Goal: Task Accomplishment & Management: Manage account settings

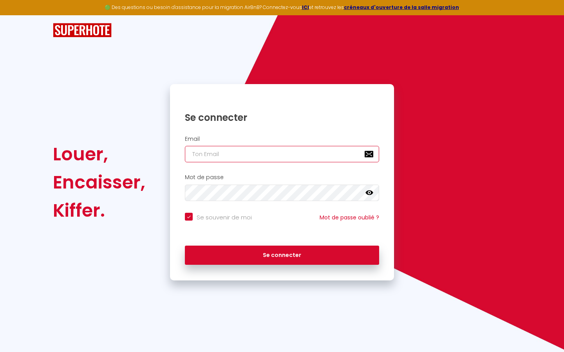
type input "l"
checkbox input "true"
type input "le"
checkbox input "true"
type input "les"
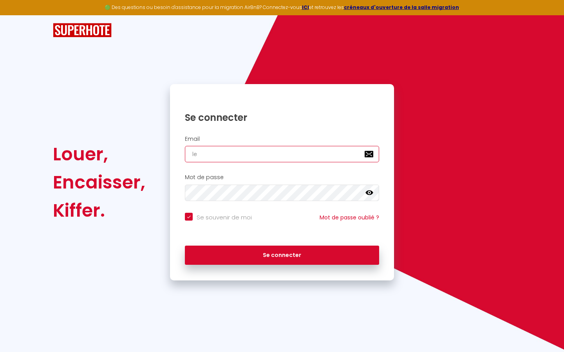
checkbox input "true"
type input "lesp"
checkbox input "true"
type input "lespa"
checkbox input "true"
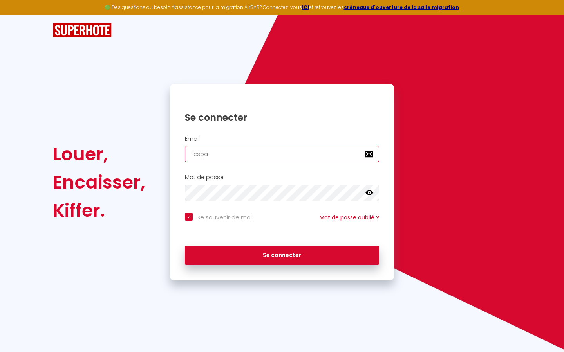
type input "lespac"
checkbox input "true"
type input "lespace"
checkbox input "true"
type input "lespaced"
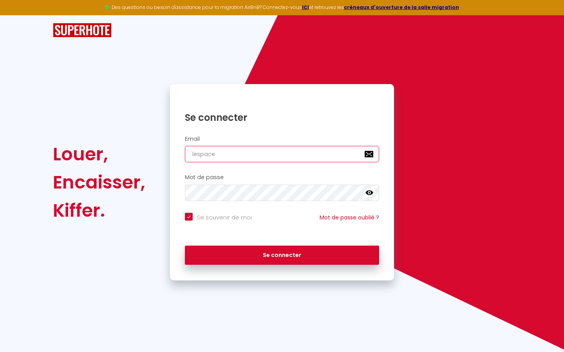
checkbox input "true"
type input "lespacede"
checkbox input "true"
type input "lespacedet"
checkbox input "true"
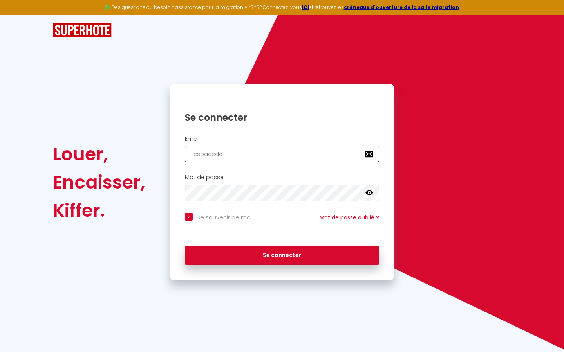
type input "lespacedete"
checkbox input "true"
type input "lespacedeten"
checkbox input "true"
type input "lespacedetent"
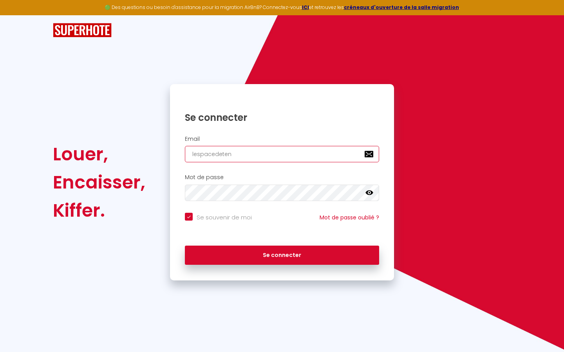
checkbox input "true"
type input "lespacedetente"
checkbox input "true"
type input "lespacedetente@"
checkbox input "true"
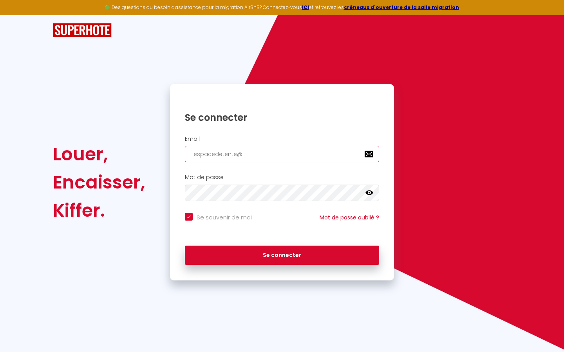
type input "lespacedetente@g"
checkbox input "true"
type input "lespacedetente@gm"
checkbox input "true"
type input "lespacedetente@gma"
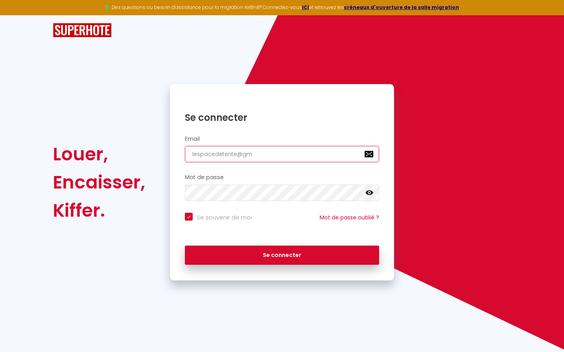
checkbox input "true"
type input "lespacedetente@gmai"
checkbox input "true"
type input "[EMAIL_ADDRESS]"
checkbox input "true"
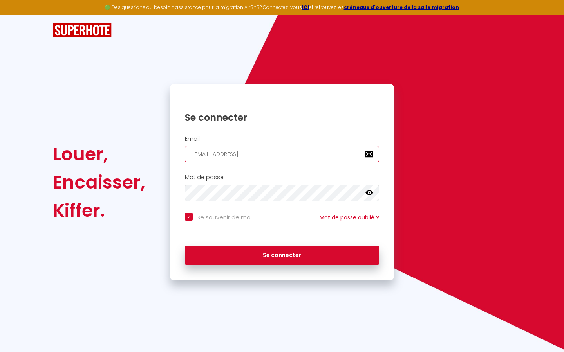
type input "[EMAIL_ADDRESS]."
checkbox input "true"
type input "lespacedetente@gmail.c"
checkbox input "true"
type input "[EMAIL_ADDRESS][DOMAIN_NAME]"
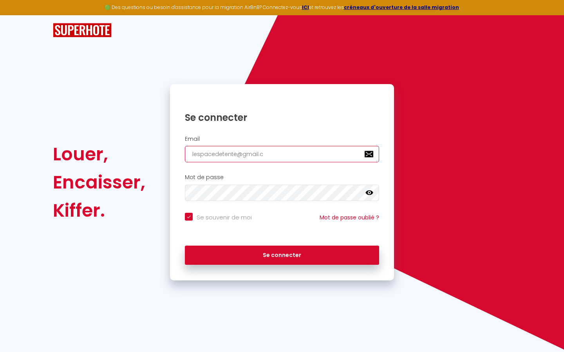
checkbox input "true"
type input "[EMAIL_ADDRESS][DOMAIN_NAME]"
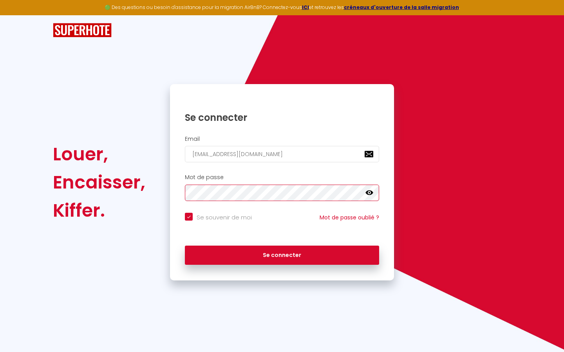
checkbox input "true"
